Goal: Task Accomplishment & Management: Manage account settings

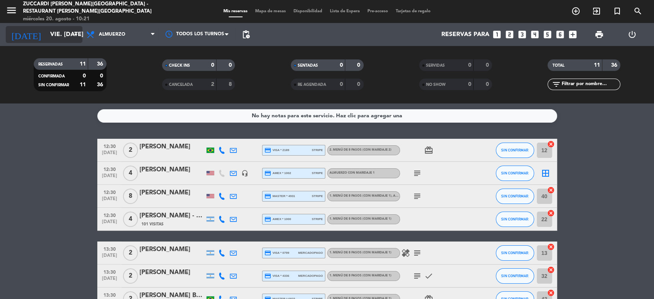
click at [52, 35] on input "vie. [DATE]" at bounding box center [86, 34] width 81 height 15
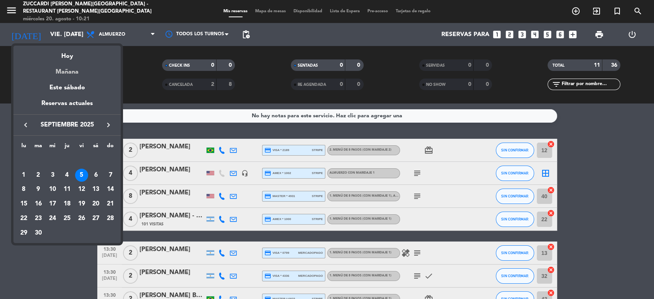
click at [72, 74] on div "Mañana" at bounding box center [66, 69] width 107 height 16
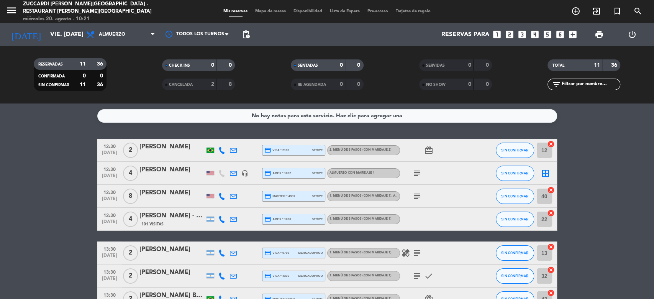
type input "jue. 21 ago."
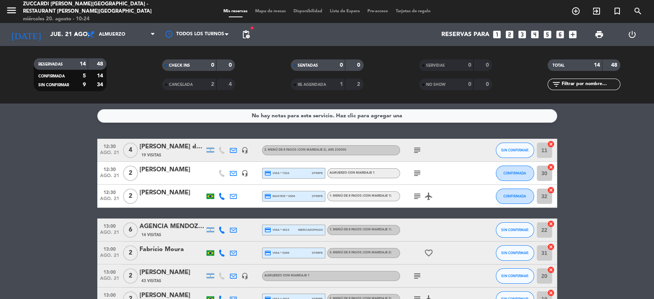
click at [509, 32] on icon "looks_two" at bounding box center [510, 35] width 10 height 10
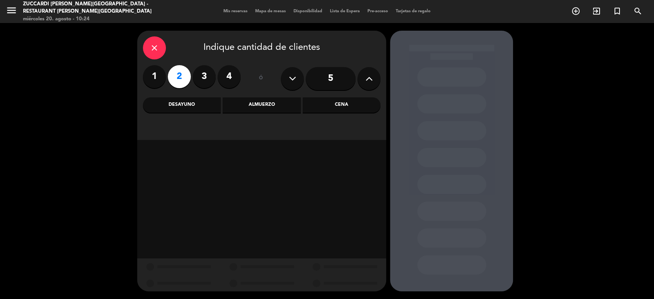
click at [273, 109] on div "Almuerzo" at bounding box center [262, 104] width 78 height 15
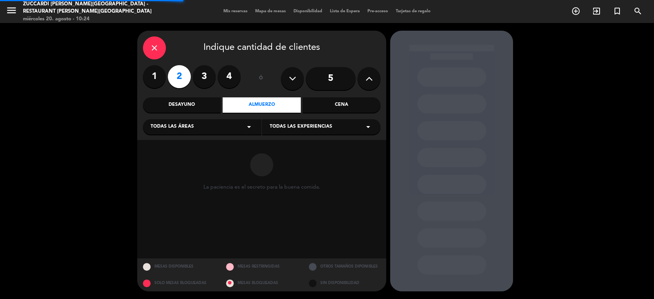
click at [293, 128] on span "Todas las experiencias" at bounding box center [301, 127] width 62 height 8
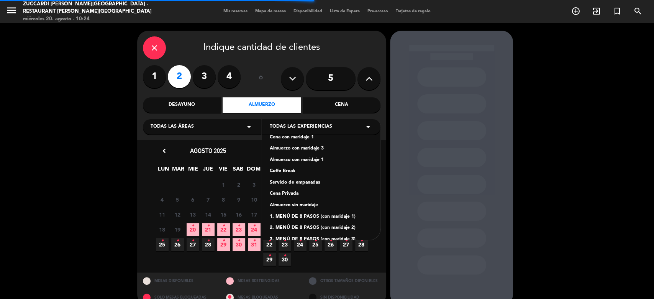
scroll to position [54, 0]
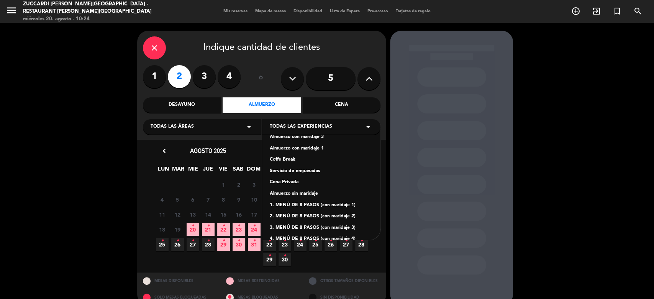
click at [334, 204] on div "1. MENÚ DE 8 PASOS (con maridaje 1)" at bounding box center [321, 206] width 103 height 8
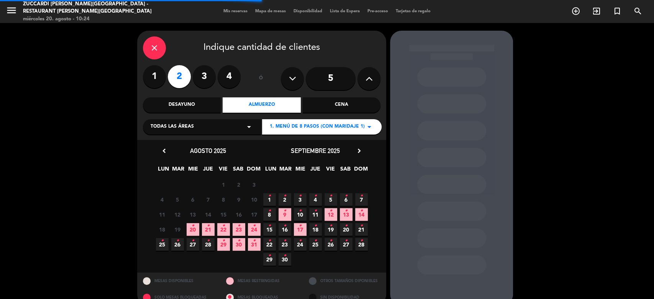
click at [226, 133] on div "Todas las áreas arrow_drop_down" at bounding box center [202, 126] width 118 height 15
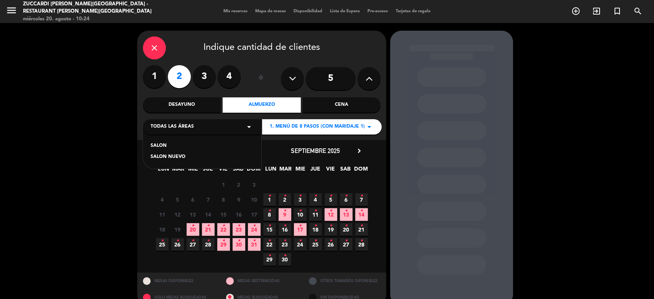
click at [202, 160] on div "SALON NUEVO" at bounding box center [202, 157] width 103 height 8
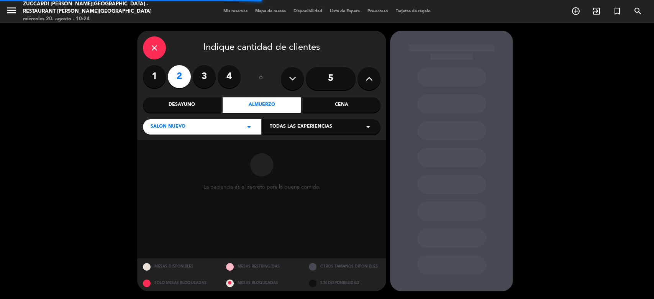
click at [310, 131] on div "Todas las experiencias arrow_drop_down" at bounding box center [321, 126] width 118 height 15
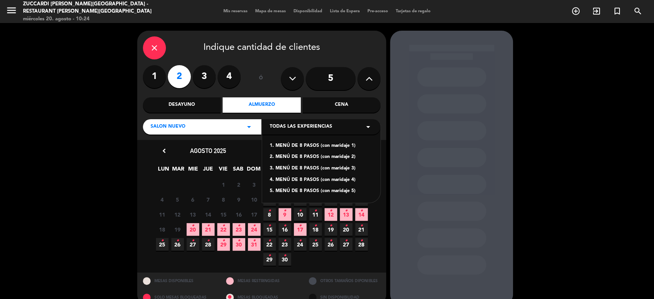
click at [344, 148] on div "1. MENÚ DE 8 PASOS (con maridaje 1)" at bounding box center [321, 146] width 103 height 8
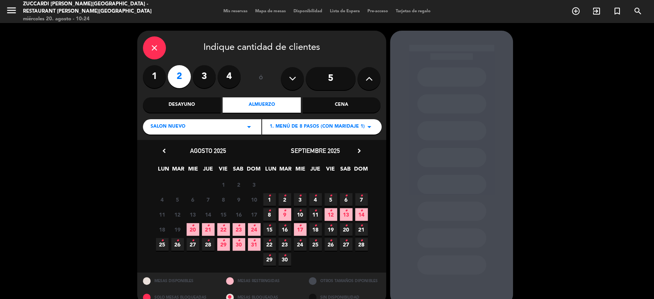
click at [192, 228] on icon "•" at bounding box center [193, 226] width 3 height 12
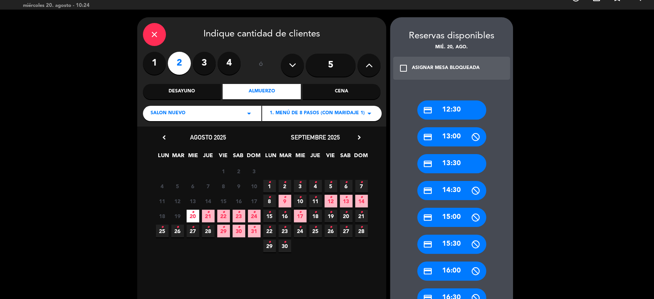
click at [460, 167] on div "credit_card 13:30" at bounding box center [451, 163] width 69 height 19
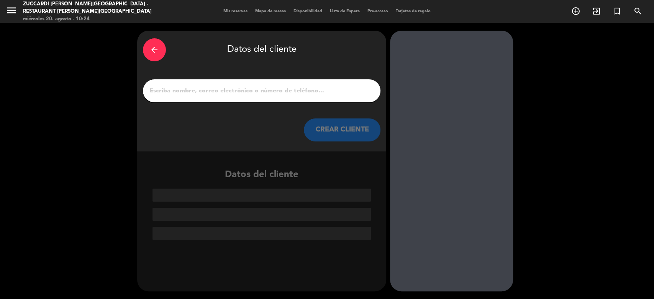
scroll to position [0, 0]
click at [338, 95] on input "1" at bounding box center [262, 90] width 226 height 11
paste input "[PERSON_NAME]"
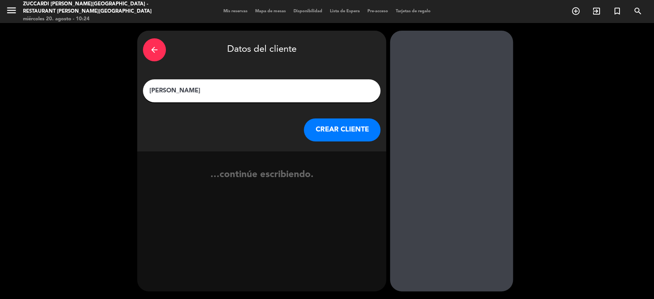
type input "[PERSON_NAME]"
click at [340, 140] on button "CREAR CLIENTE" at bounding box center [342, 129] width 77 height 23
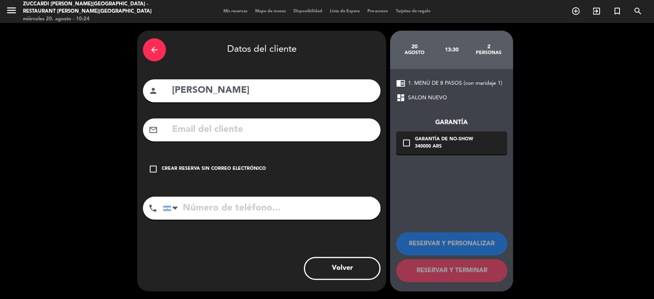
click at [303, 133] on input "text" at bounding box center [273, 130] width 204 height 16
paste input "[EMAIL_ADDRESS][DOMAIN_NAME]"
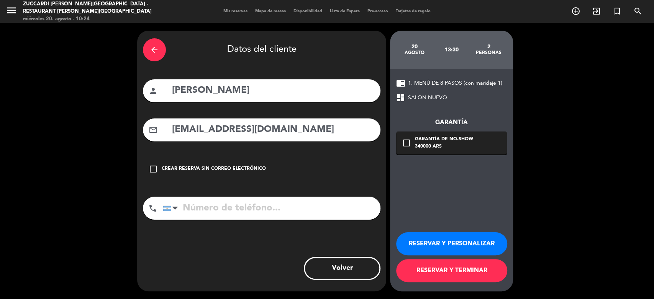
type input "[EMAIL_ADDRESS][DOMAIN_NAME]"
click at [409, 145] on icon "check_box_outline_blank" at bounding box center [406, 142] width 9 height 9
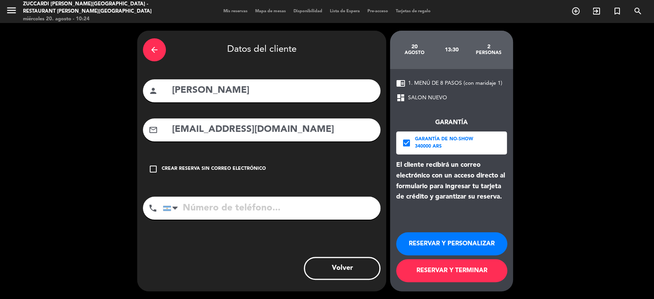
click at [419, 246] on button "RESERVAR Y PERSONALIZAR" at bounding box center [451, 243] width 111 height 23
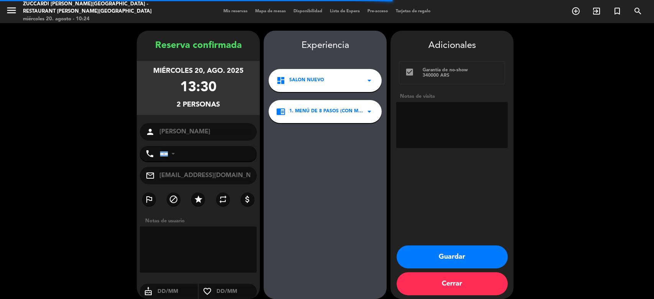
scroll to position [7, 0]
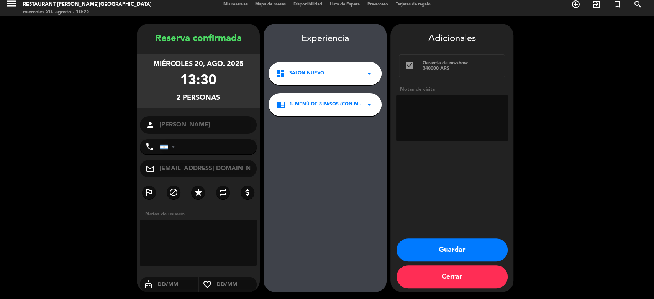
click at [473, 77] on div "Adicionales check_box Garantía de no-show 340000 ARS Notas de visita" at bounding box center [452, 87] width 123 height 113
click at [461, 110] on textarea at bounding box center [452, 118] width 112 height 46
type textarea "Paga pax - Op. [DEMOGRAPHIC_DATA]"
click at [442, 248] on button "Guardar" at bounding box center [452, 249] width 111 height 23
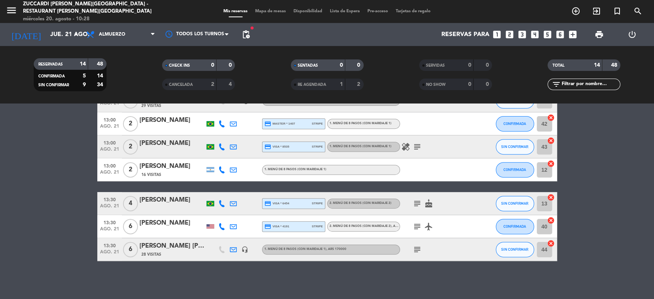
scroll to position [113, 0]
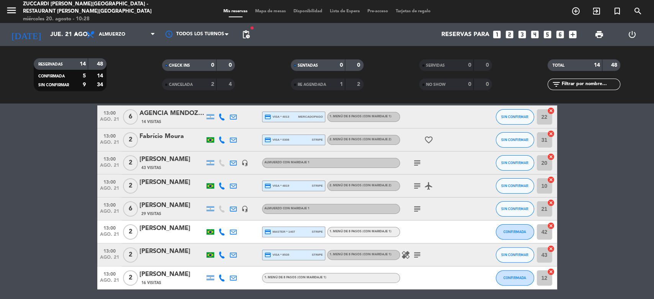
click at [61, 43] on div "[DATE] jue. 21 ago. arrow_drop_down" at bounding box center [44, 34] width 77 height 23
click at [61, 31] on input "jue. 21 ago." at bounding box center [86, 34] width 81 height 15
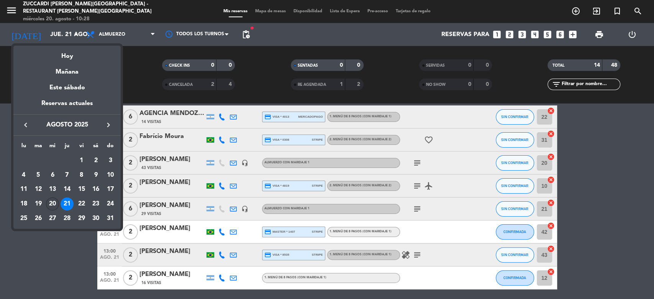
click at [51, 204] on div "20" at bounding box center [52, 203] width 13 height 13
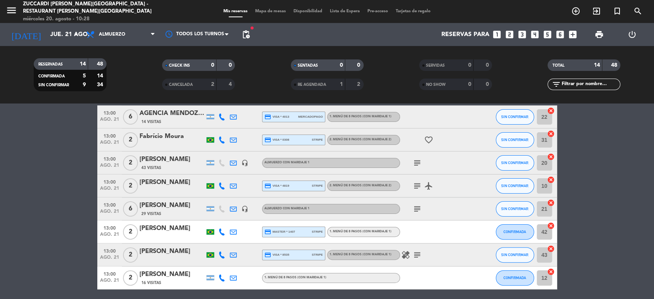
type input "mié. 20 ago."
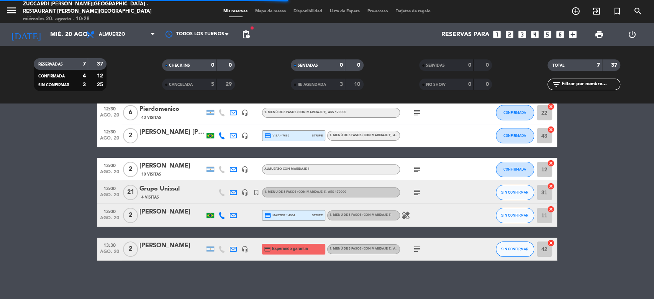
scroll to position [61, 0]
click at [162, 247] on div "[PERSON_NAME]" at bounding box center [172, 246] width 65 height 10
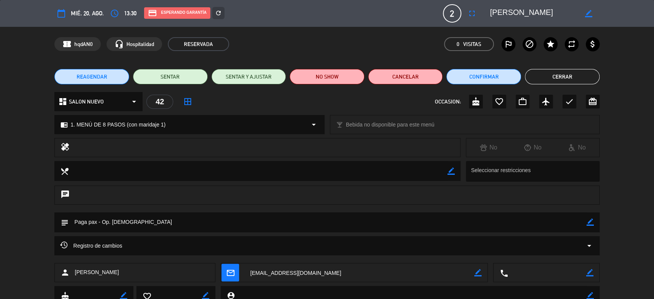
click at [555, 13] on textarea at bounding box center [534, 14] width 88 height 14
click at [591, 14] on icon "border_color" at bounding box center [588, 13] width 7 height 7
paste textarea "[PERSON_NAME]"
type textarea "[PERSON_NAME]"
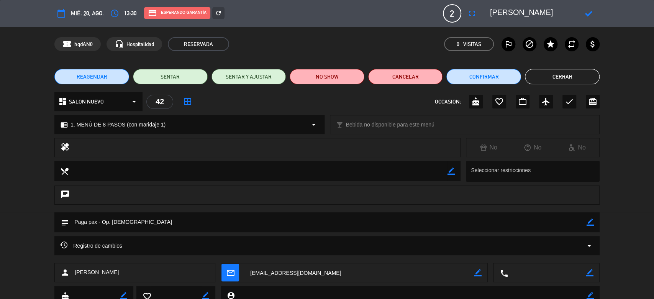
click at [589, 12] on icon at bounding box center [588, 13] width 7 height 7
click at [533, 82] on button "Cerrar" at bounding box center [562, 76] width 75 height 15
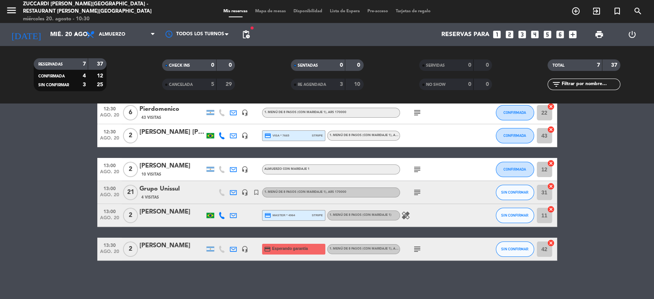
scroll to position [0, 0]
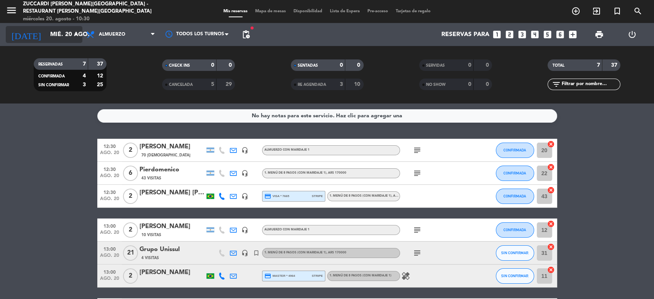
click at [48, 39] on input "mié. 20 ago." at bounding box center [86, 34] width 81 height 15
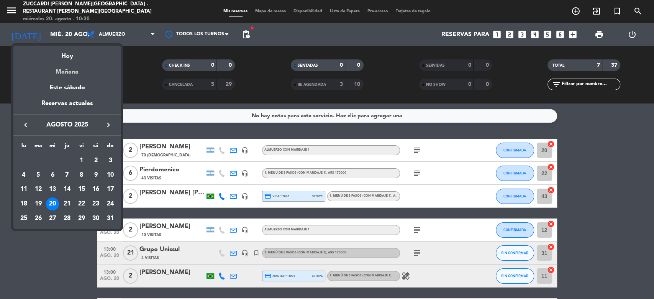
click at [69, 71] on div "Mañana" at bounding box center [66, 69] width 107 height 16
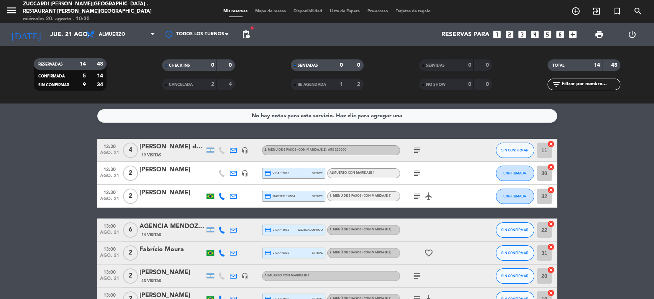
click at [160, 176] on div at bounding box center [172, 178] width 65 height 6
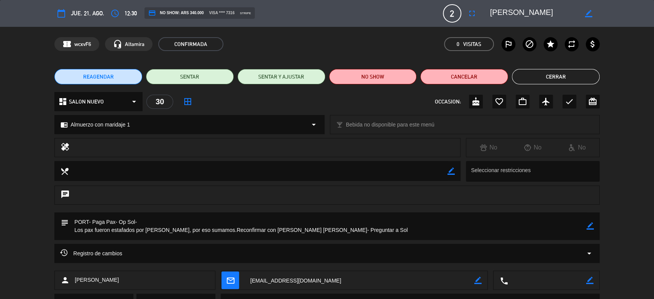
click at [533, 76] on button "Cerrar" at bounding box center [556, 76] width 88 height 15
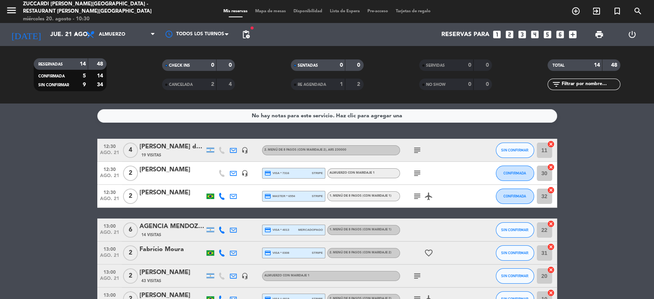
click at [151, 198] on div "[PERSON_NAME]" at bounding box center [172, 193] width 65 height 10
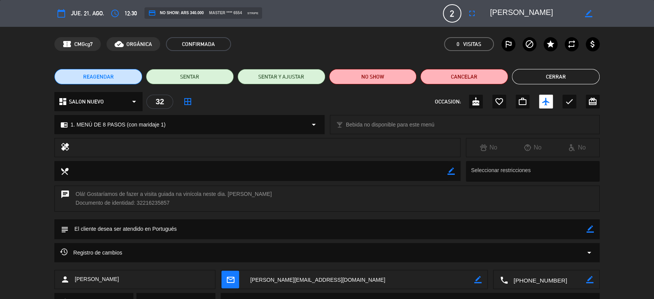
click at [525, 79] on button "Cerrar" at bounding box center [556, 76] width 88 height 15
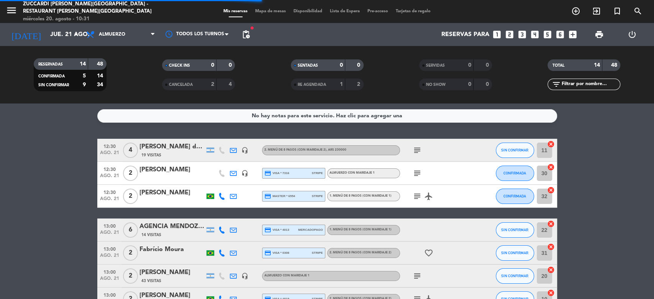
scroll to position [115, 0]
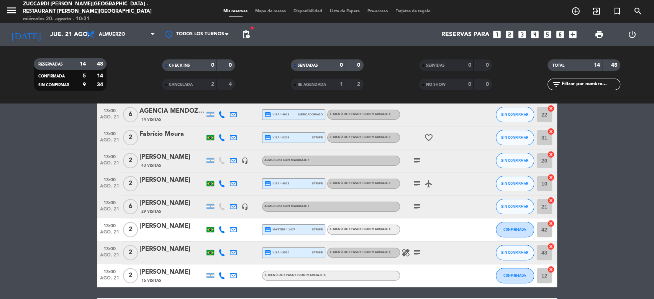
click at [172, 113] on div "AGENCIA MENDOZA BELA WINE" at bounding box center [172, 111] width 65 height 10
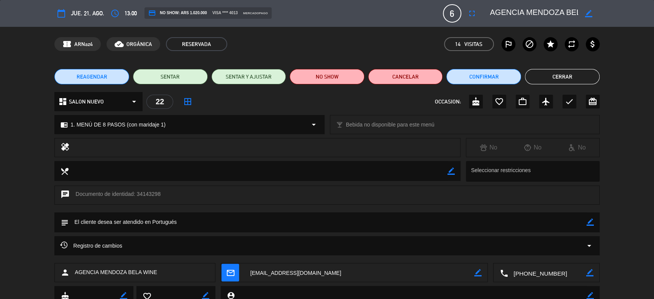
scroll to position [0, 30]
drag, startPoint x: 490, startPoint y: 12, endPoint x: 581, endPoint y: 8, distance: 91.3
click at [581, 8] on div "border_color" at bounding box center [542, 14] width 115 height 14
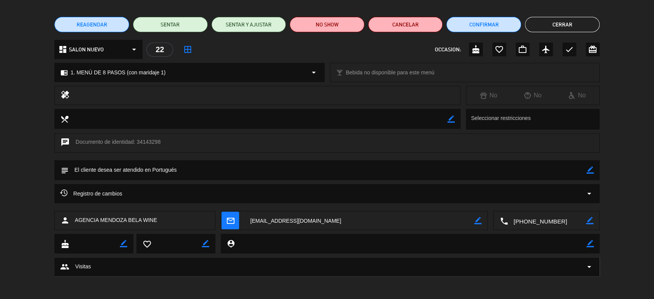
click at [591, 194] on icon "arrow_drop_down" at bounding box center [589, 193] width 9 height 9
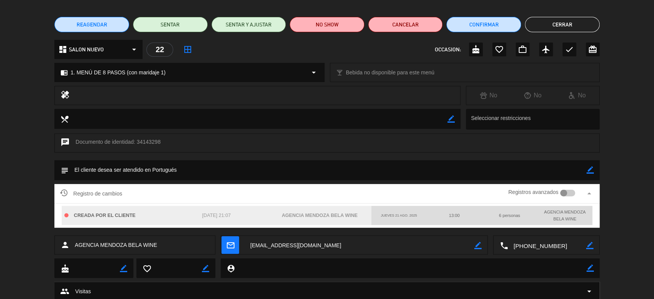
click at [574, 192] on div at bounding box center [567, 193] width 15 height 7
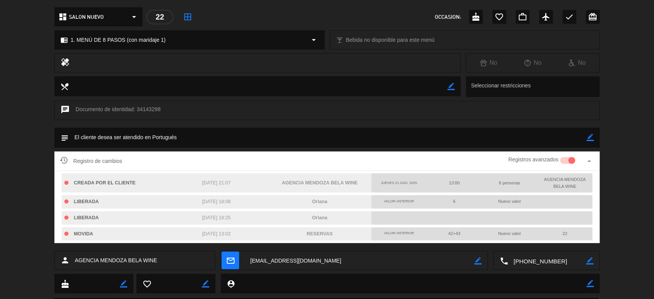
scroll to position [85, 0]
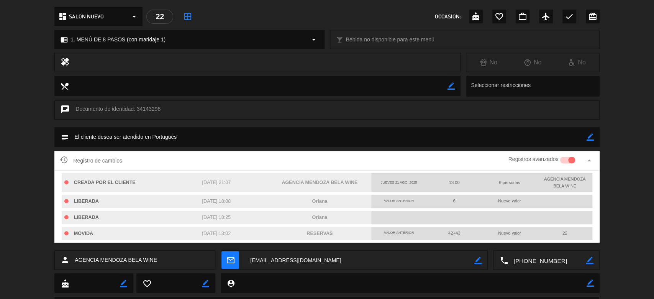
click at [624, 54] on div "healing No No No" at bounding box center [327, 64] width 654 height 23
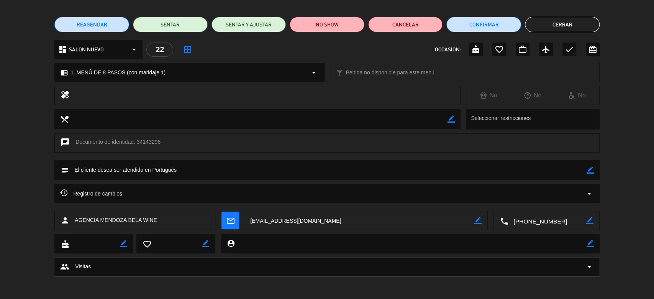
scroll to position [0, 0]
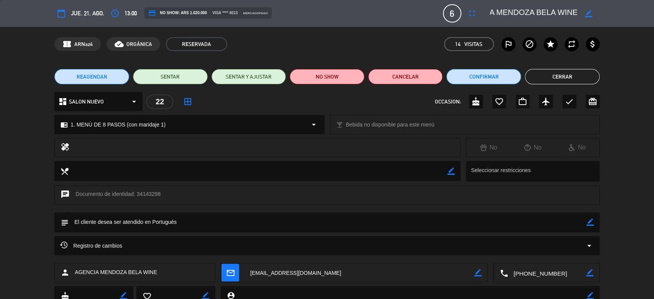
click at [575, 78] on button "Cerrar" at bounding box center [562, 76] width 75 height 15
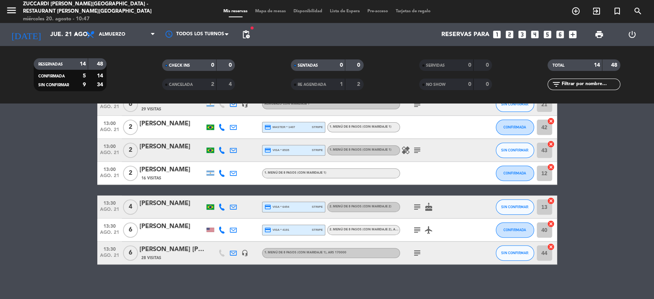
scroll to position [221, 0]
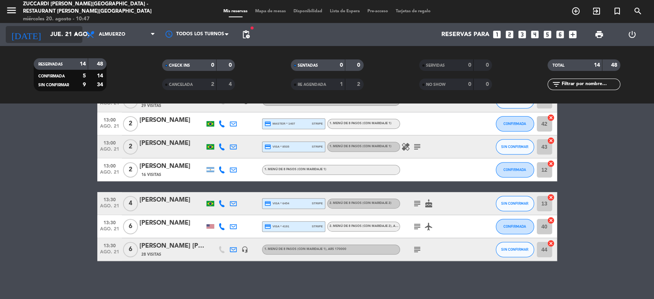
click at [55, 40] on input "jue. 21 ago." at bounding box center [86, 34] width 81 height 15
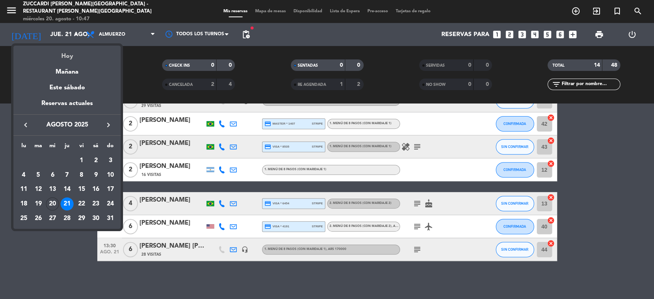
click at [66, 57] on div "Hoy" at bounding box center [66, 54] width 107 height 16
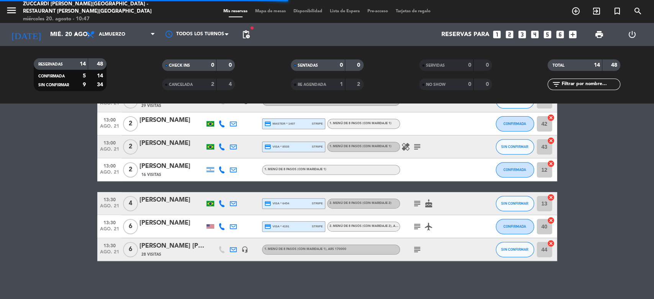
scroll to position [61, 0]
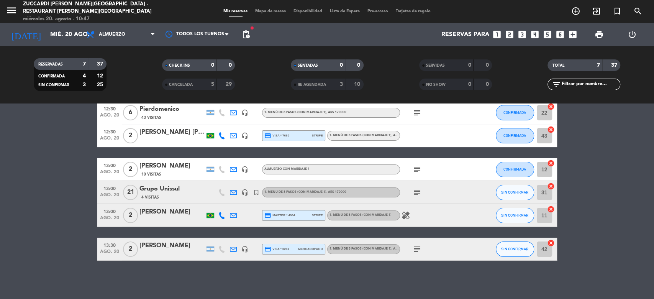
click at [149, 247] on div "[PERSON_NAME]" at bounding box center [172, 246] width 65 height 10
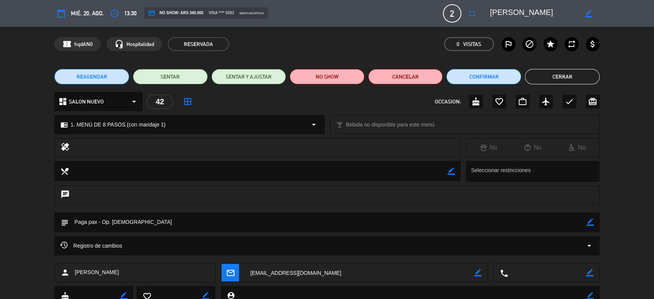
click at [552, 74] on button "Cerrar" at bounding box center [562, 76] width 75 height 15
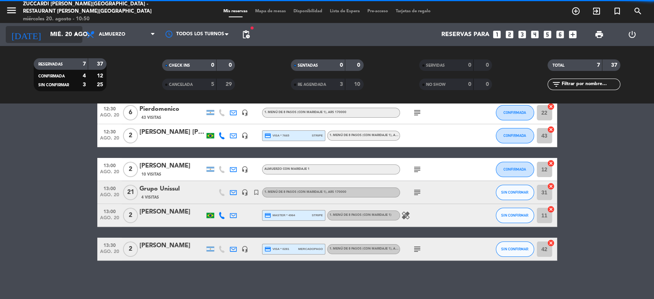
click at [49, 35] on input "mié. 20 ago." at bounding box center [86, 34] width 81 height 15
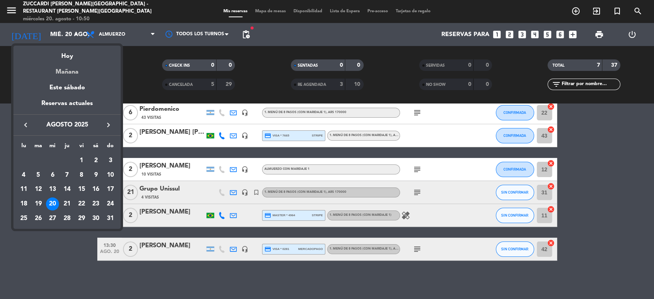
click at [68, 72] on div "Mañana" at bounding box center [66, 69] width 107 height 16
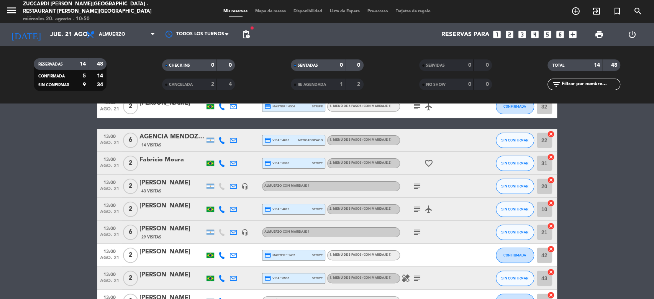
scroll to position [92, 0]
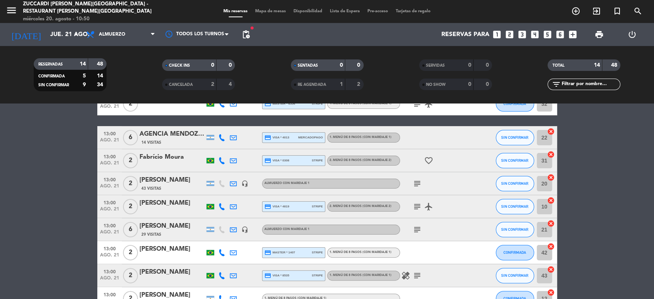
click at [173, 156] on div "Fabrício Moura" at bounding box center [172, 157] width 65 height 10
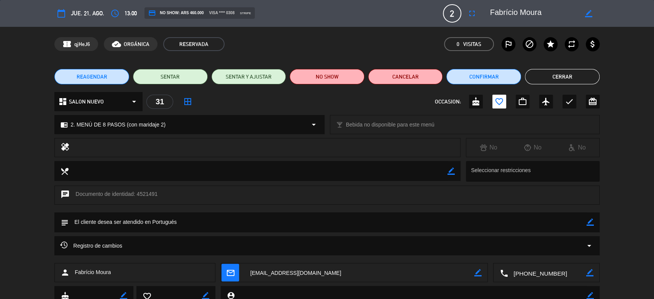
click at [550, 274] on textarea at bounding box center [547, 272] width 78 height 19
drag, startPoint x: 548, startPoint y: 11, endPoint x: 482, endPoint y: 13, distance: 66.0
click at [482, 13] on editable-input "border_color" at bounding box center [540, 14] width 119 height 14
click at [566, 72] on button "Cerrar" at bounding box center [562, 76] width 75 height 15
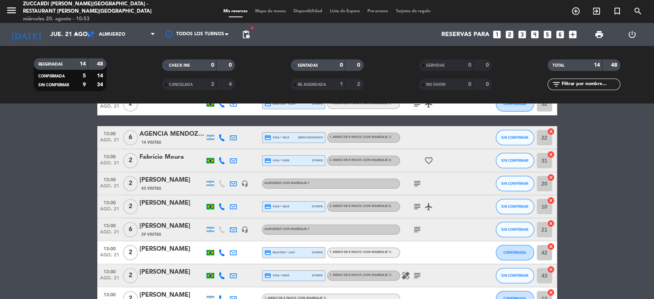
click at [167, 183] on div "[PERSON_NAME]" at bounding box center [172, 180] width 65 height 10
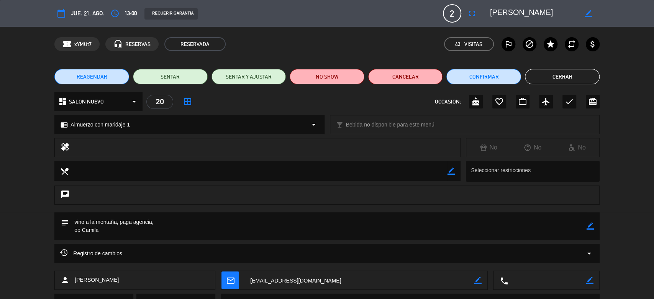
drag, startPoint x: 553, startPoint y: 15, endPoint x: 484, endPoint y: 12, distance: 69.4
click at [484, 12] on editable-input "border_color" at bounding box center [540, 14] width 119 height 14
click at [550, 75] on button "Cerrar" at bounding box center [562, 76] width 75 height 15
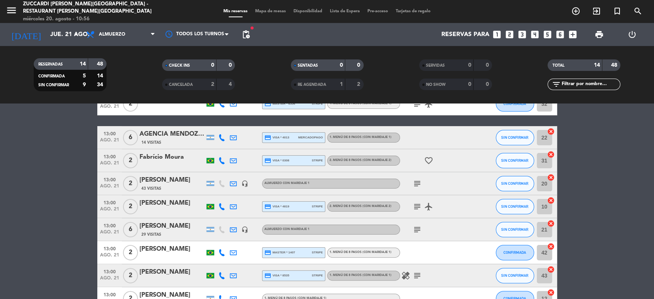
click at [166, 203] on div "[PERSON_NAME]" at bounding box center [172, 203] width 65 height 10
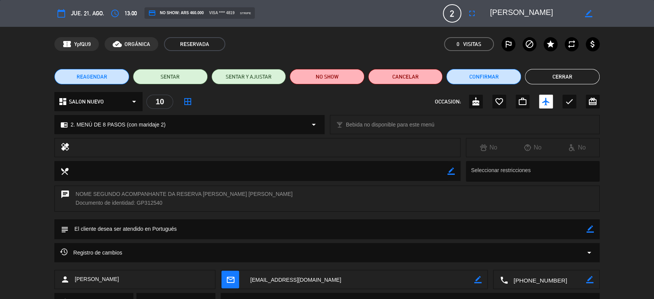
click at [539, 281] on textarea at bounding box center [547, 279] width 78 height 19
drag, startPoint x: 550, startPoint y: 14, endPoint x: 487, endPoint y: 11, distance: 63.3
click at [487, 11] on div "border_color" at bounding box center [542, 14] width 115 height 14
click at [542, 75] on button "Cerrar" at bounding box center [562, 76] width 75 height 15
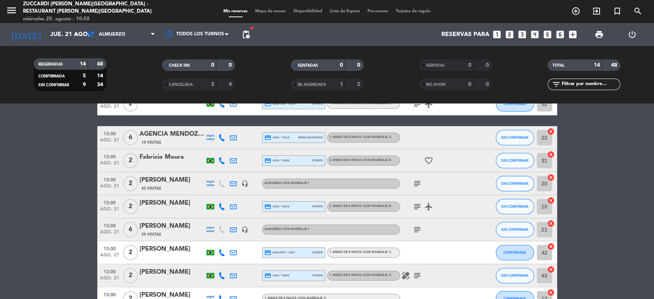
click at [176, 227] on div "[PERSON_NAME]" at bounding box center [172, 226] width 65 height 10
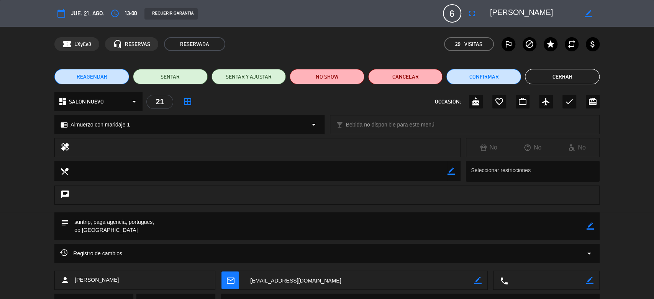
scroll to position [0, 0]
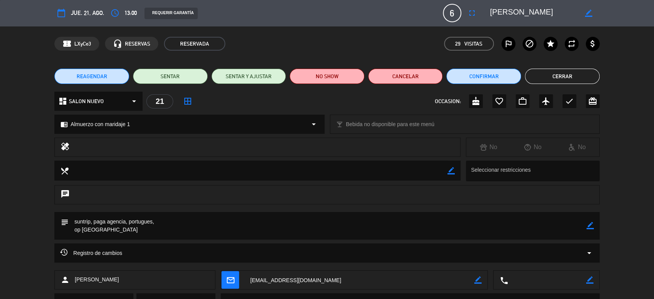
drag, startPoint x: 571, startPoint y: 12, endPoint x: 491, endPoint y: 10, distance: 80.9
click at [491, 10] on textarea at bounding box center [534, 13] width 88 height 14
click at [548, 69] on button "Cerrar" at bounding box center [562, 76] width 75 height 15
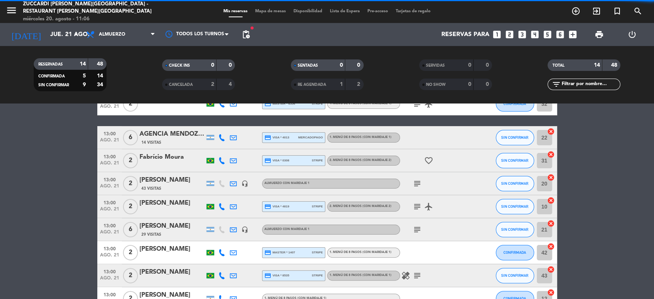
click at [169, 250] on div "[PERSON_NAME]" at bounding box center [172, 249] width 65 height 10
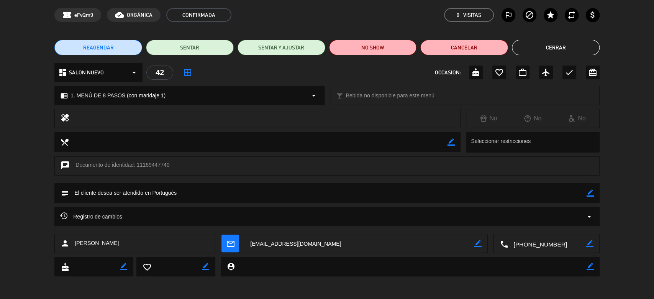
scroll to position [0, 0]
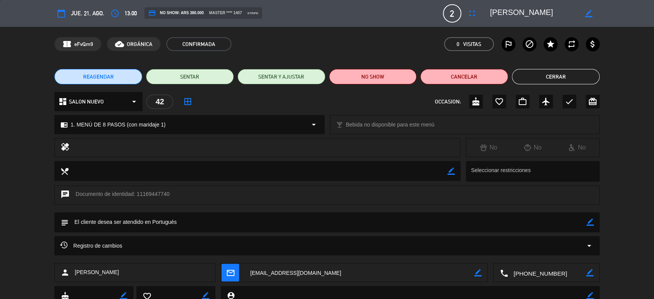
click at [530, 275] on textarea at bounding box center [547, 272] width 78 height 19
drag, startPoint x: 512, startPoint y: 12, endPoint x: 474, endPoint y: 4, distance: 38.5
click at [474, 4] on div "calendar_today jue. 21, ago. access_time 13:00 credit_card NO SHOW: ARS 380.000…" at bounding box center [326, 13] width 545 height 18
click at [573, 81] on button "Cerrar" at bounding box center [556, 76] width 88 height 15
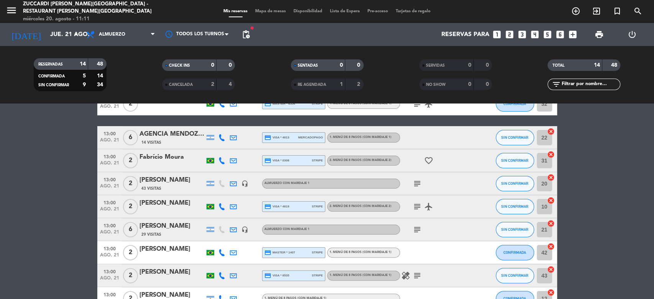
click at [160, 277] on div "[PERSON_NAME]" at bounding box center [172, 272] width 65 height 10
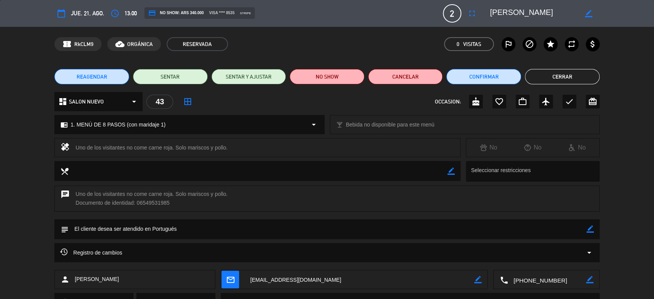
click at [534, 277] on textarea at bounding box center [547, 279] width 78 height 19
drag, startPoint x: 491, startPoint y: 10, endPoint x: 582, endPoint y: 18, distance: 91.2
click at [582, 18] on div "border_color" at bounding box center [542, 14] width 115 height 14
drag, startPoint x: 124, startPoint y: 146, endPoint x: 230, endPoint y: 148, distance: 106.2
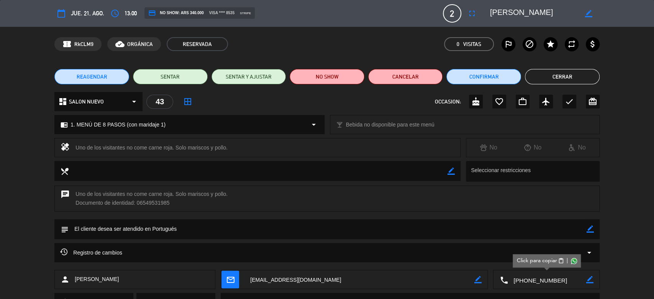
click at [230, 148] on div "Uno de los visitantes no come carne roja. Solo mariscos y pollo." at bounding box center [265, 147] width 379 height 11
copy div "no come carne roja. Solo mariscos y pollo."
click at [543, 76] on button "Cerrar" at bounding box center [562, 76] width 75 height 15
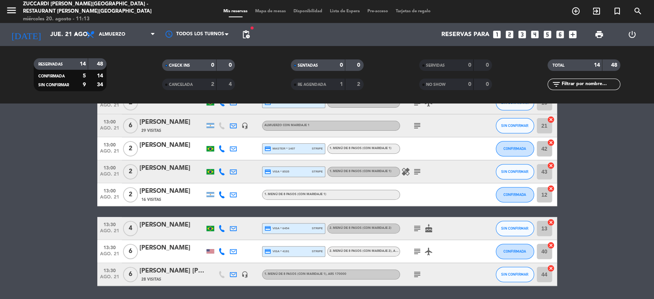
scroll to position [199, 0]
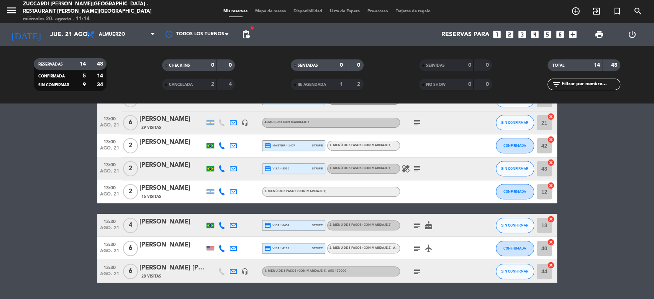
click at [169, 185] on div "[PERSON_NAME]" at bounding box center [172, 188] width 65 height 10
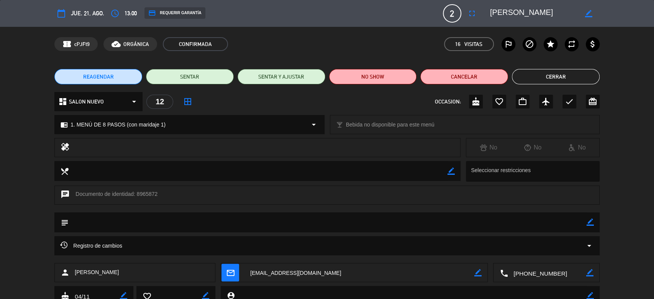
click at [547, 271] on textarea at bounding box center [547, 272] width 78 height 19
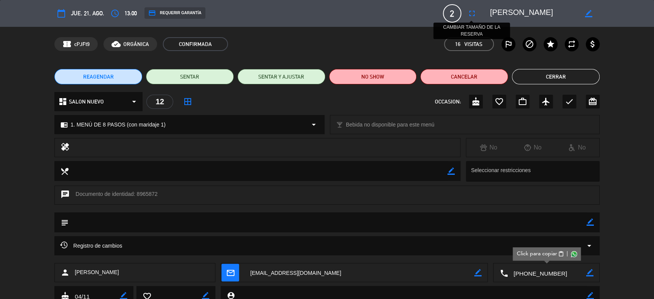
drag, startPoint x: 537, startPoint y: 11, endPoint x: 468, endPoint y: 10, distance: 69.0
click at [468, 10] on div "calendar_today jue. 21, ago. access_time 13:00 credit_card REQUERIR GARANTÍA 2 …" at bounding box center [326, 13] width 545 height 18
click at [530, 73] on button "Cerrar" at bounding box center [556, 76] width 88 height 15
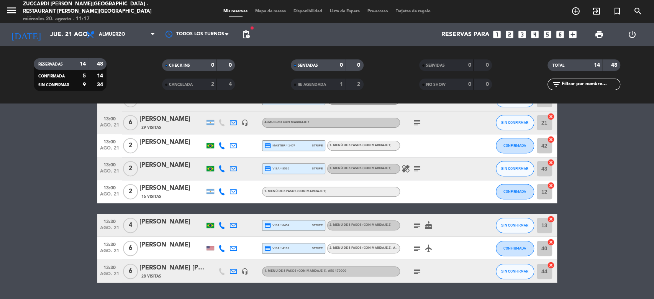
click at [530, 73] on div "TOTAL 14 48" at bounding box center [584, 68] width 128 height 19
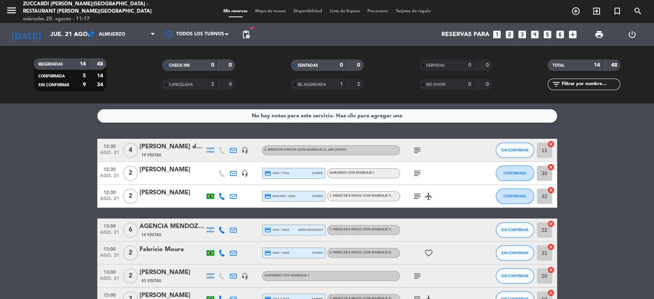
scroll to position [221, 0]
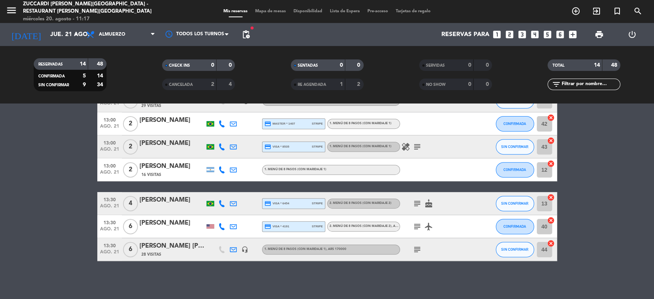
click at [166, 198] on div "[PERSON_NAME]" at bounding box center [172, 200] width 65 height 10
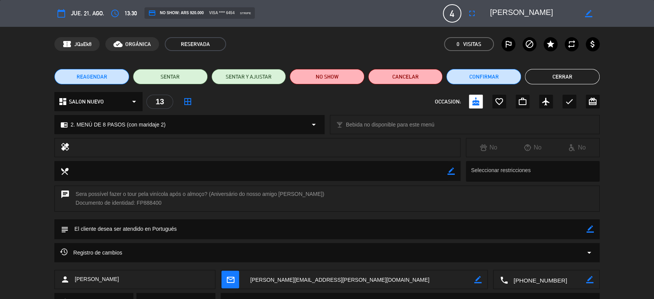
click at [542, 281] on textarea at bounding box center [547, 279] width 78 height 19
drag, startPoint x: 539, startPoint y: 7, endPoint x: 446, endPoint y: 14, distance: 93.8
click at [446, 14] on div "calendar_today jue. 21, ago. access_time 13:30 credit_card NO SHOW: ARS 920.000…" at bounding box center [326, 13] width 545 height 18
click at [560, 74] on button "Cerrar" at bounding box center [562, 76] width 75 height 15
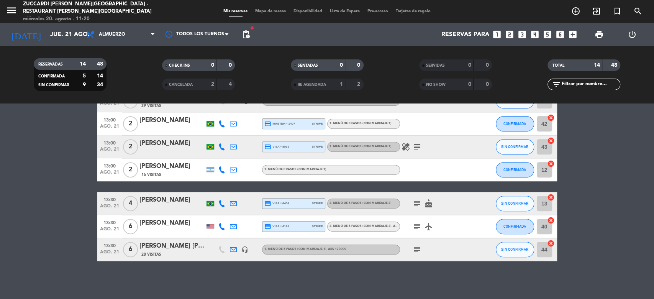
click at [158, 208] on div at bounding box center [172, 208] width 65 height 6
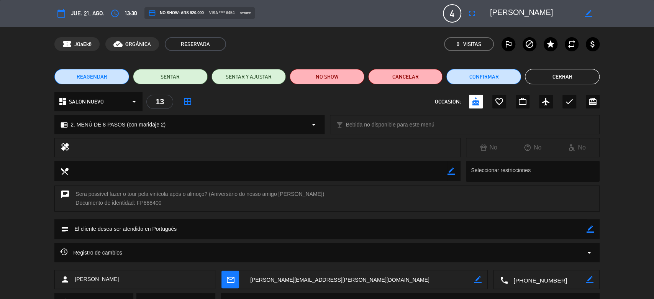
click at [552, 80] on button "Cerrar" at bounding box center [562, 76] width 75 height 15
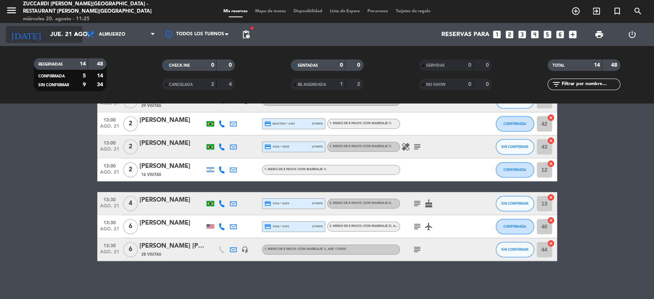
click at [59, 37] on input "jue. 21 ago." at bounding box center [86, 34] width 81 height 15
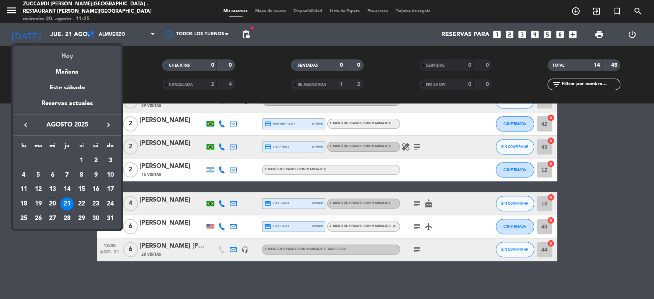
click at [78, 56] on div "Hoy" at bounding box center [66, 54] width 107 height 16
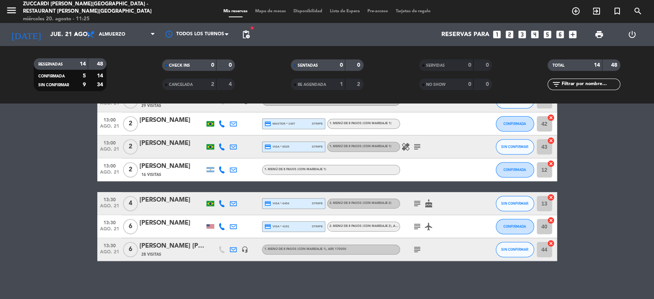
type input "mié. 20 ago."
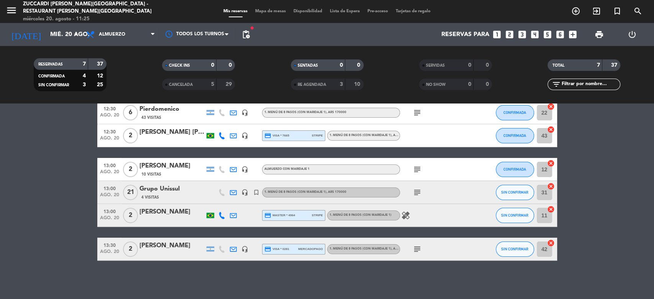
scroll to position [0, 0]
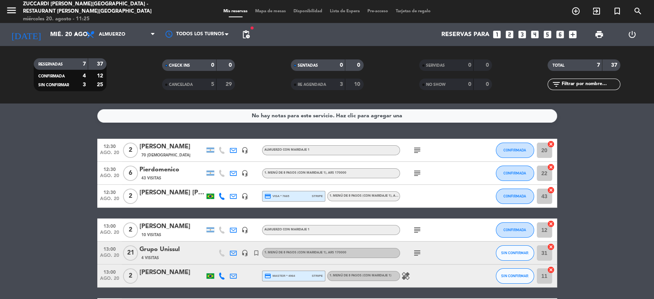
click at [269, 15] on div "Mis reservas Mapa de mesas Disponibilidad Lista de Espera Pre-acceso Tarjetas d…" at bounding box center [327, 11] width 215 height 7
click at [270, 11] on span "Mapa de mesas" at bounding box center [270, 11] width 38 height 4
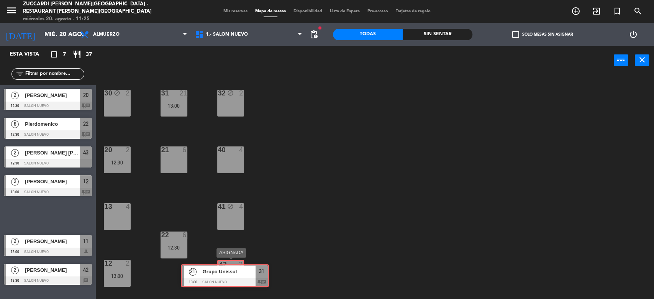
drag, startPoint x: 51, startPoint y: 213, endPoint x: 228, endPoint y: 273, distance: 187.0
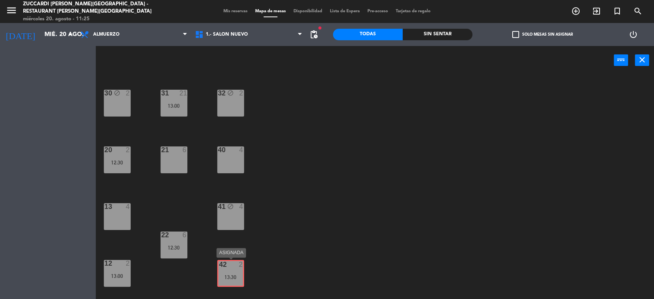
click at [228, 273] on div "Esta vista crop_square 7 restaurant 37 filter_list 2 [PERSON_NAME] 12:30 SALON …" at bounding box center [327, 173] width 654 height 254
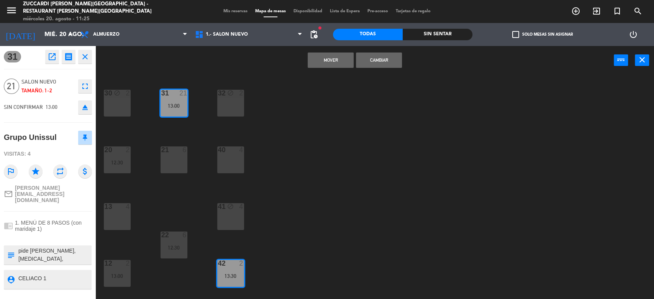
click at [86, 57] on icon "close" at bounding box center [84, 56] width 9 height 9
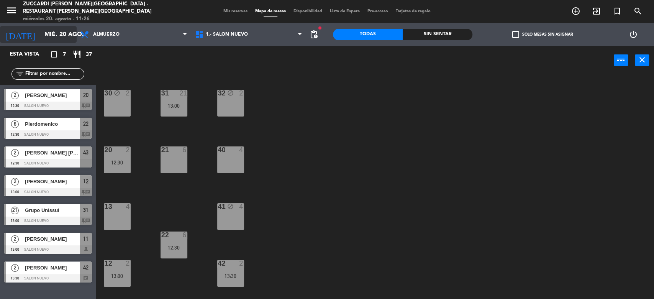
click at [45, 31] on input "mié. 20 ago." at bounding box center [81, 34] width 81 height 15
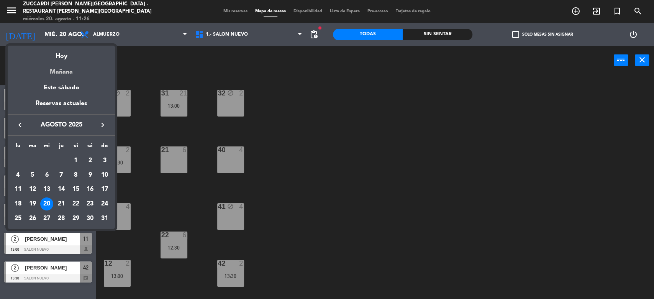
click at [62, 72] on div "Mañana" at bounding box center [61, 69] width 107 height 16
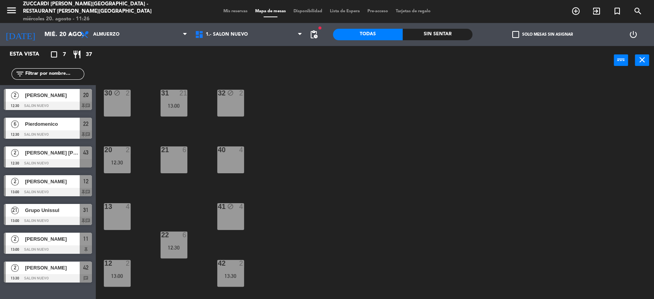
type input "jue. 21 ago."
click at [236, 11] on span "Mis reservas" at bounding box center [236, 11] width 32 height 4
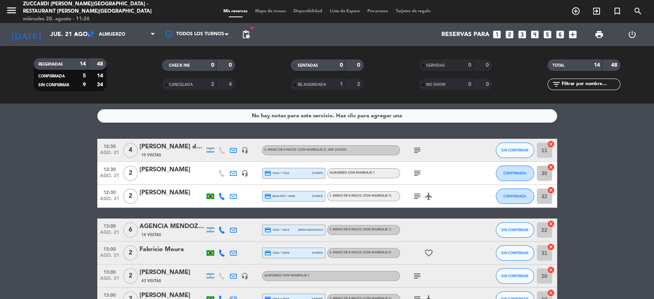
scroll to position [221, 0]
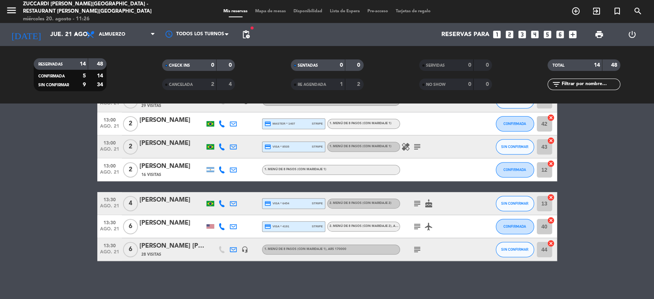
click at [164, 231] on div at bounding box center [172, 231] width 65 height 6
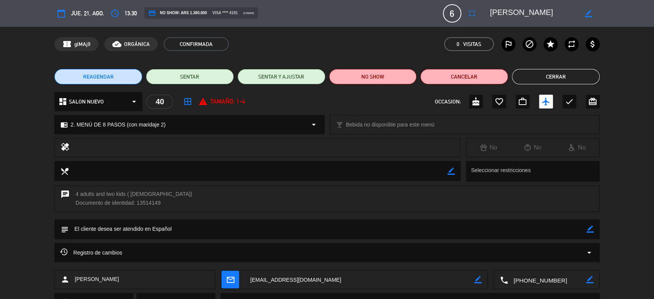
click at [542, 282] on textarea at bounding box center [547, 279] width 78 height 19
drag, startPoint x: 551, startPoint y: 13, endPoint x: 419, endPoint y: 23, distance: 132.2
click at [419, 23] on div "calendar_today jue. 21, ago. access_time 13:30 credit_card NO SHOW: ARS 1.380.0…" at bounding box center [327, 13] width 654 height 27
click at [579, 71] on button "Cerrar" at bounding box center [556, 76] width 88 height 15
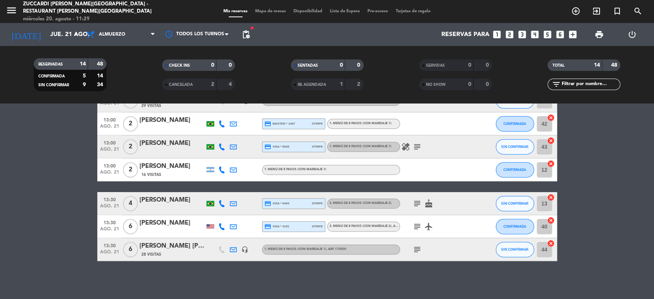
click at [186, 247] on div "[PERSON_NAME] [PERSON_NAME] - UK BRAND AMBASSADOR" at bounding box center [172, 246] width 65 height 10
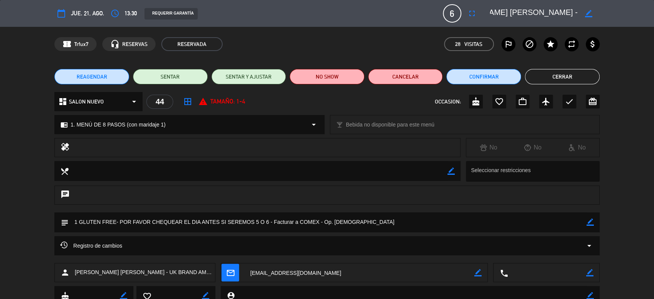
scroll to position [0, 86]
drag, startPoint x: 491, startPoint y: 13, endPoint x: 579, endPoint y: 14, distance: 88.1
click at [579, 14] on div "border_color" at bounding box center [542, 14] width 115 height 14
click at [556, 84] on div "REAGENDAR SENTAR SENTAR Y AJUSTAR NO SHOW Cancelar Confirmar Cerrar" at bounding box center [327, 76] width 654 height 31
click at [559, 72] on button "Cerrar" at bounding box center [562, 76] width 75 height 15
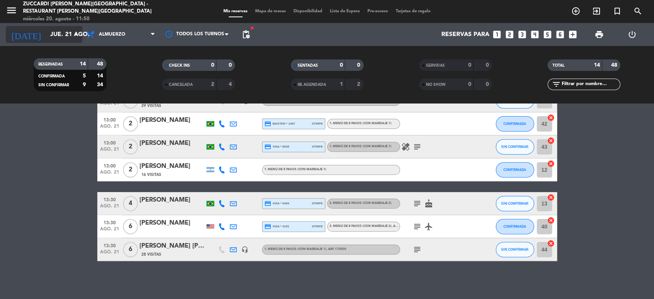
click at [53, 35] on input "jue. 21 ago." at bounding box center [86, 34] width 81 height 15
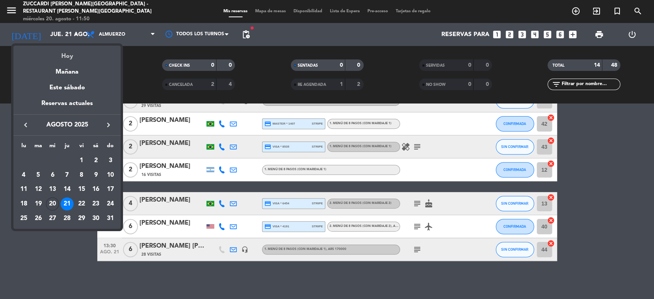
click at [64, 53] on div "Hoy" at bounding box center [66, 54] width 107 height 16
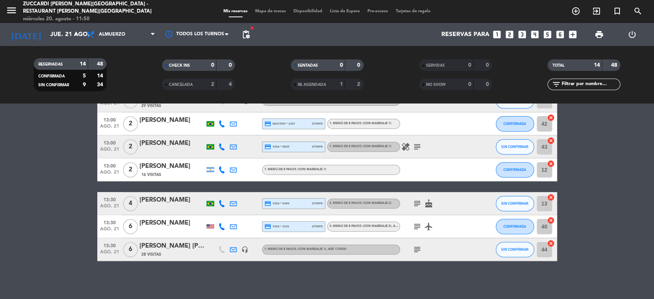
type input "mié. 20 ago."
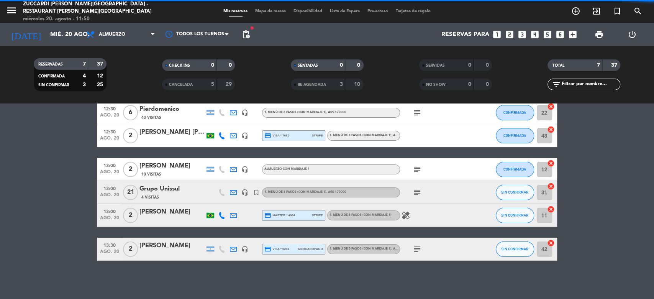
scroll to position [61, 0]
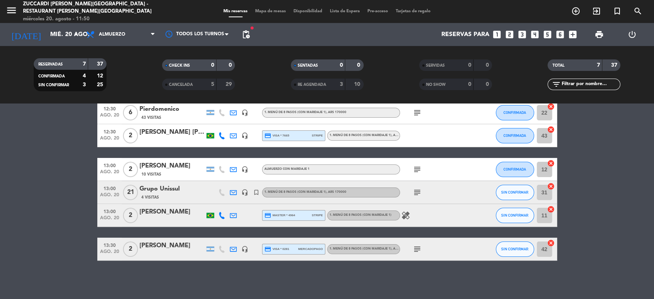
click at [268, 8] on div "menu Zuccardi [PERSON_NAME][GEOGRAPHIC_DATA] - Restaurant [PERSON_NAME][GEOGRAP…" at bounding box center [327, 11] width 654 height 23
click at [261, 9] on span "Mapa de mesas" at bounding box center [270, 11] width 38 height 4
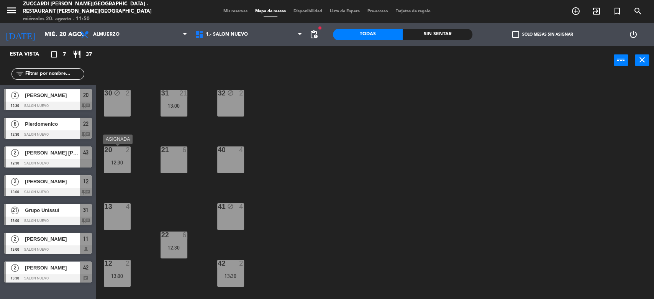
click at [118, 160] on div "12:30" at bounding box center [117, 162] width 27 height 5
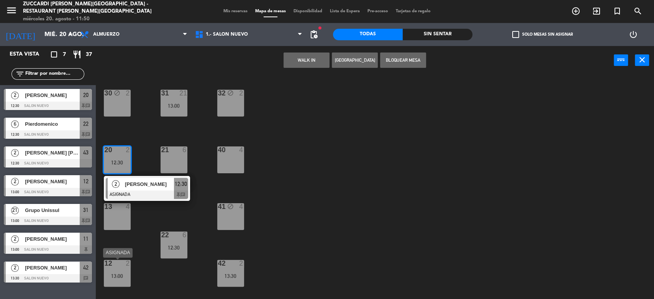
click at [118, 271] on div "12 2 13:00" at bounding box center [117, 273] width 27 height 27
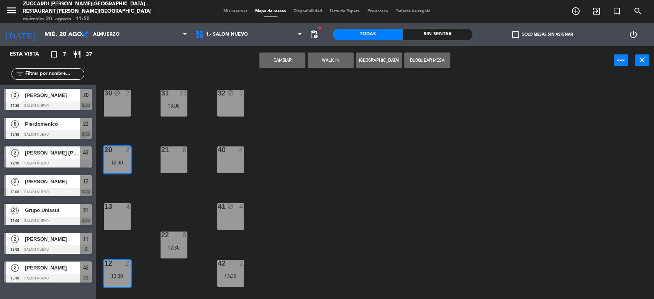
click at [273, 57] on button "Cambiar" at bounding box center [282, 60] width 46 height 15
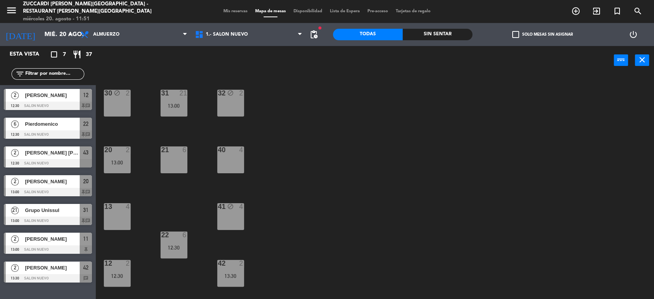
click at [64, 100] on div "[PERSON_NAME]" at bounding box center [52, 95] width 56 height 13
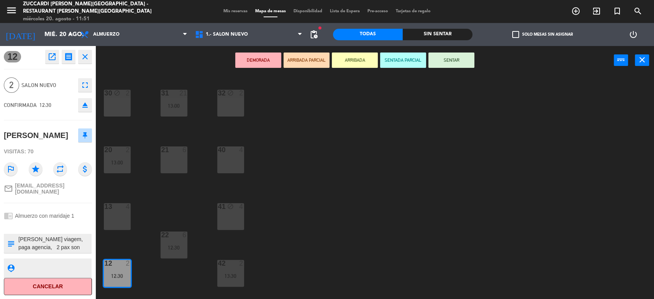
click at [360, 64] on button "ARRIBADA" at bounding box center [355, 60] width 46 height 15
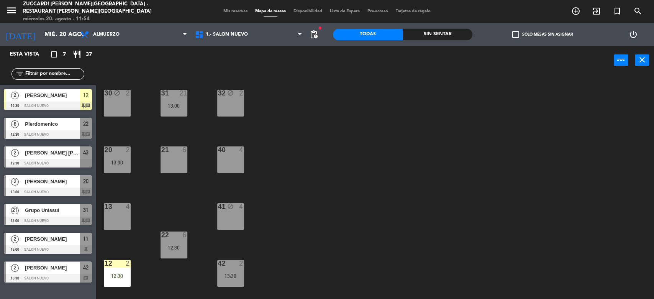
click at [617, 85] on div "30 block 2 31 21 13:00 32 block 2 20 2 13:00 21 6 40 4 13 4 41 block 4 22 6 12:…" at bounding box center [378, 188] width 552 height 224
